Goal: Transaction & Acquisition: Purchase product/service

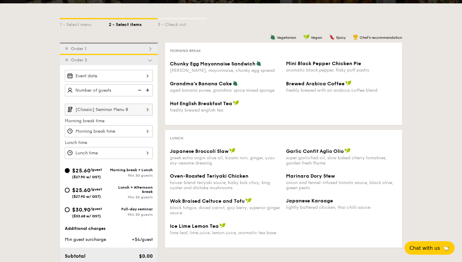
click at [140, 154] on div at bounding box center [109, 153] width 88 height 12
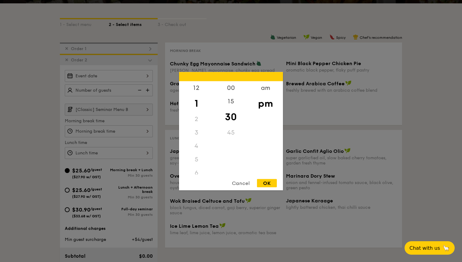
click at [161, 157] on div at bounding box center [231, 131] width 462 height 262
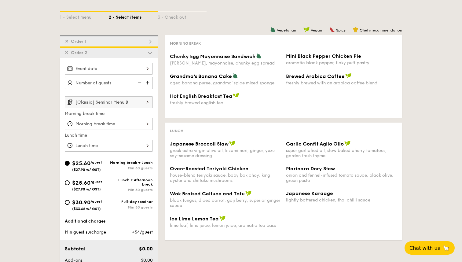
scroll to position [129, 0]
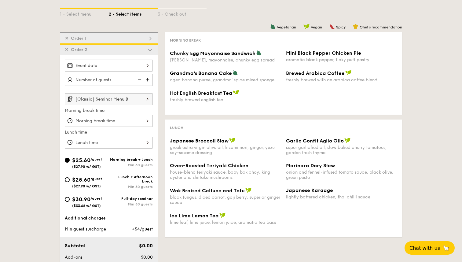
click at [107, 99] on input "[Classic] Seminar Menu B" at bounding box center [109, 99] width 88 height 12
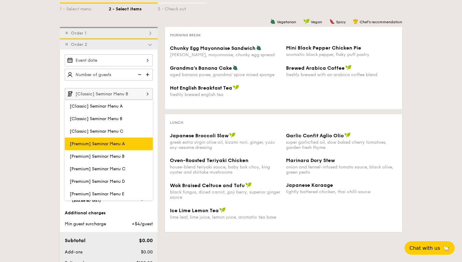
scroll to position [124, 0]
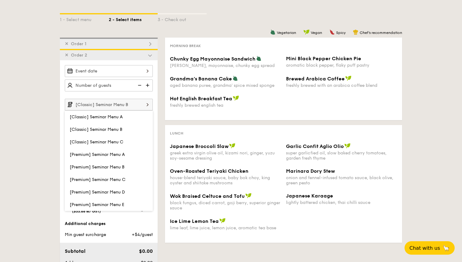
click at [113, 106] on input "[Classic] Seminar Menu B" at bounding box center [109, 105] width 88 height 12
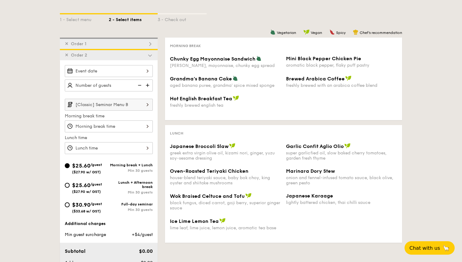
click at [102, 104] on input "[Classic] Seminar Menu B" at bounding box center [109, 105] width 88 height 12
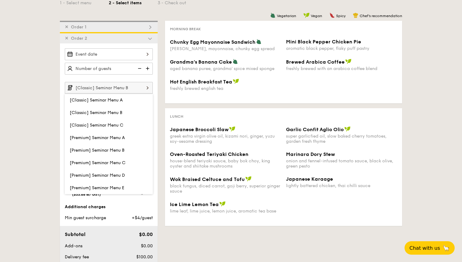
scroll to position [141, 0]
click at [59, 157] on div "1 - Select menu 2 - Select items 3 - Check out ✕ Order 1 ✕ Order 2 [Classic] Se…" at bounding box center [231, 160] width 352 height 359
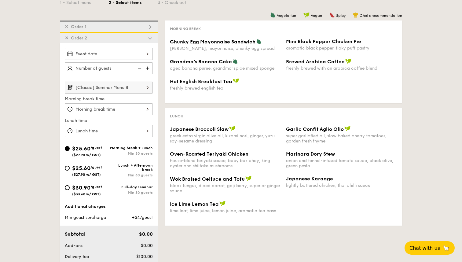
click at [307, 76] on div "Grandma's Banana Cake aged banana puree, grandma' spice mixed sponge Brewed Ara…" at bounding box center [284, 68] width 232 height 20
click at [67, 170] on input "$25.60 /guest ($27.90 w/ GST) Lunch + Afternoon break Min 30 guests" at bounding box center [67, 168] width 5 height 5
radio input "true"
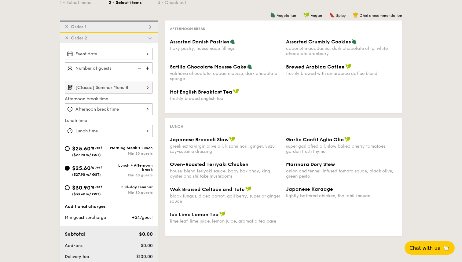
click at [220, 121] on div "Lunch Japanese Broccoli Slaw greek extra virgin olive oil, kizami [PERSON_NAME]…" at bounding box center [283, 177] width 237 height 118
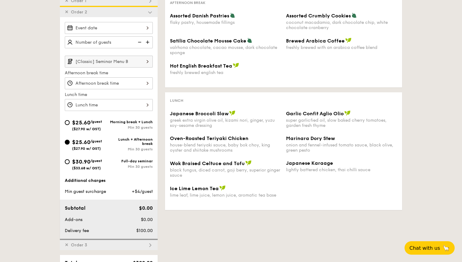
scroll to position [163, 0]
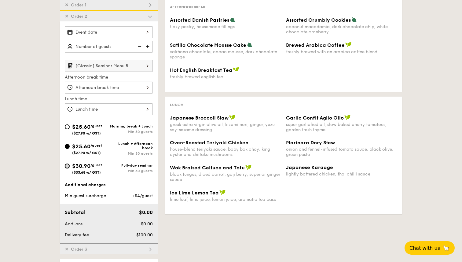
click at [67, 166] on input "$30.90 /guest ($33.68 w/ GST) Full-day seminar Min 30 guests" at bounding box center [67, 166] width 5 height 5
radio input "true"
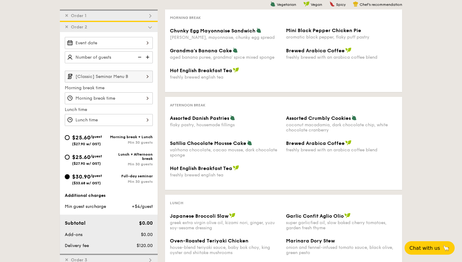
scroll to position [133, 0]
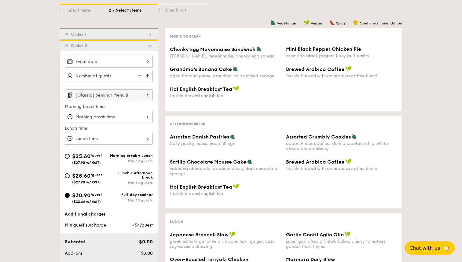
click at [194, 143] on div "flaky pastry, housemade fillings" at bounding box center [225, 143] width 111 height 5
click at [140, 121] on div at bounding box center [109, 117] width 88 height 12
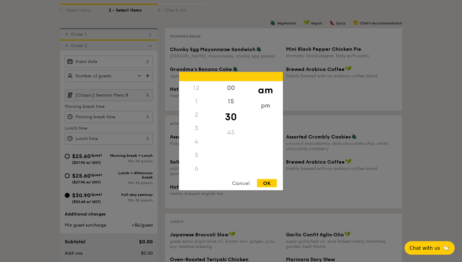
scroll to position [67, 0]
click at [141, 125] on div at bounding box center [231, 131] width 462 height 262
